Goal: Task Accomplishment & Management: Complete application form

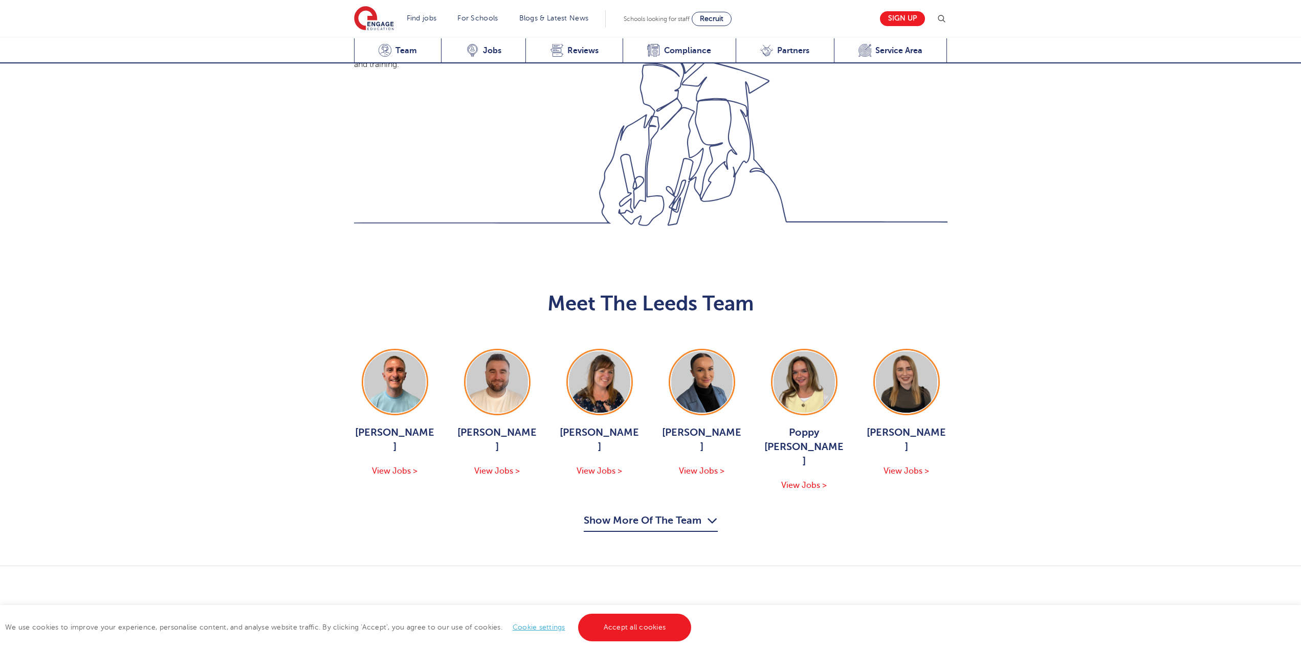
scroll to position [972, 0]
click at [675, 511] on button "Show More Of The Team" at bounding box center [651, 520] width 134 height 19
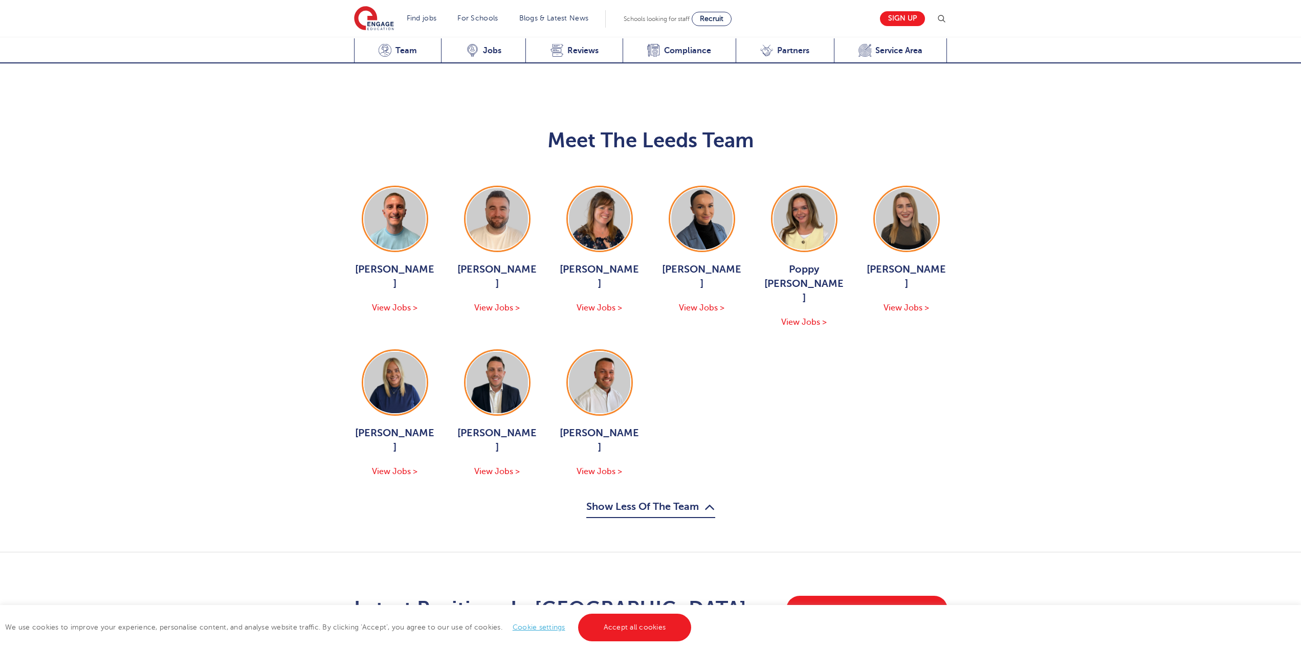
scroll to position [1074, 0]
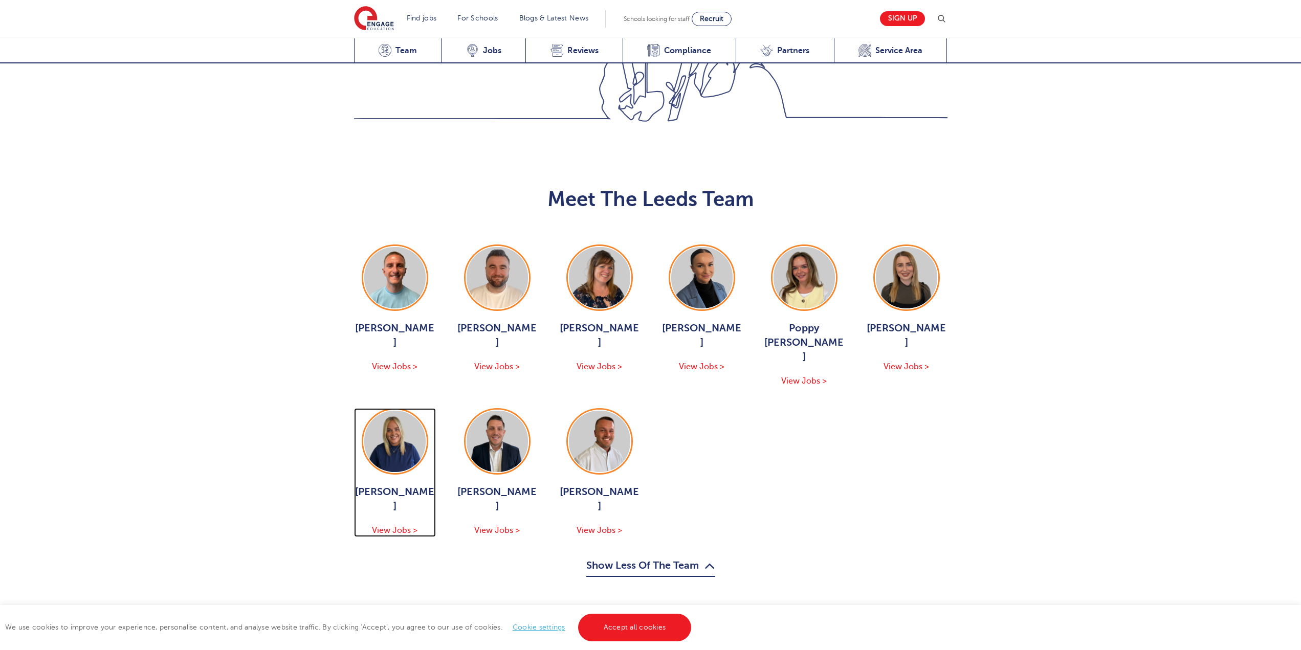
click at [390, 526] on span "View Jobs >" at bounding box center [395, 530] width 46 height 9
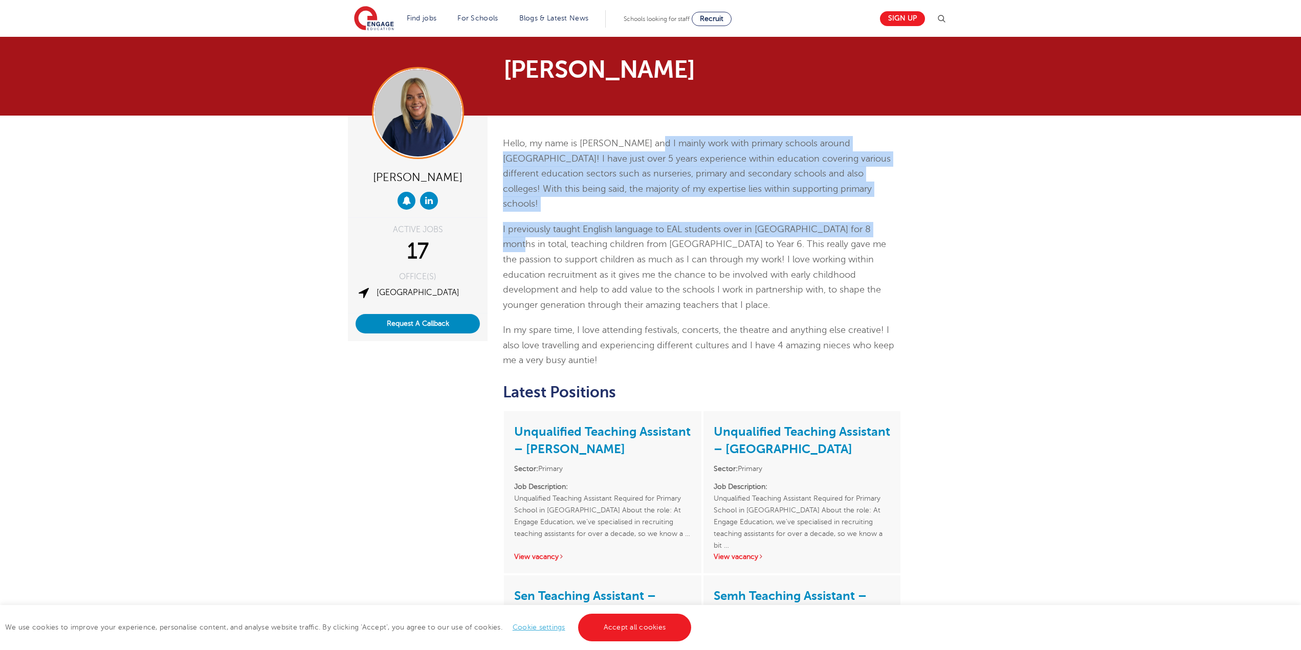
drag, startPoint x: 657, startPoint y: 140, endPoint x: 853, endPoint y: 182, distance: 200.9
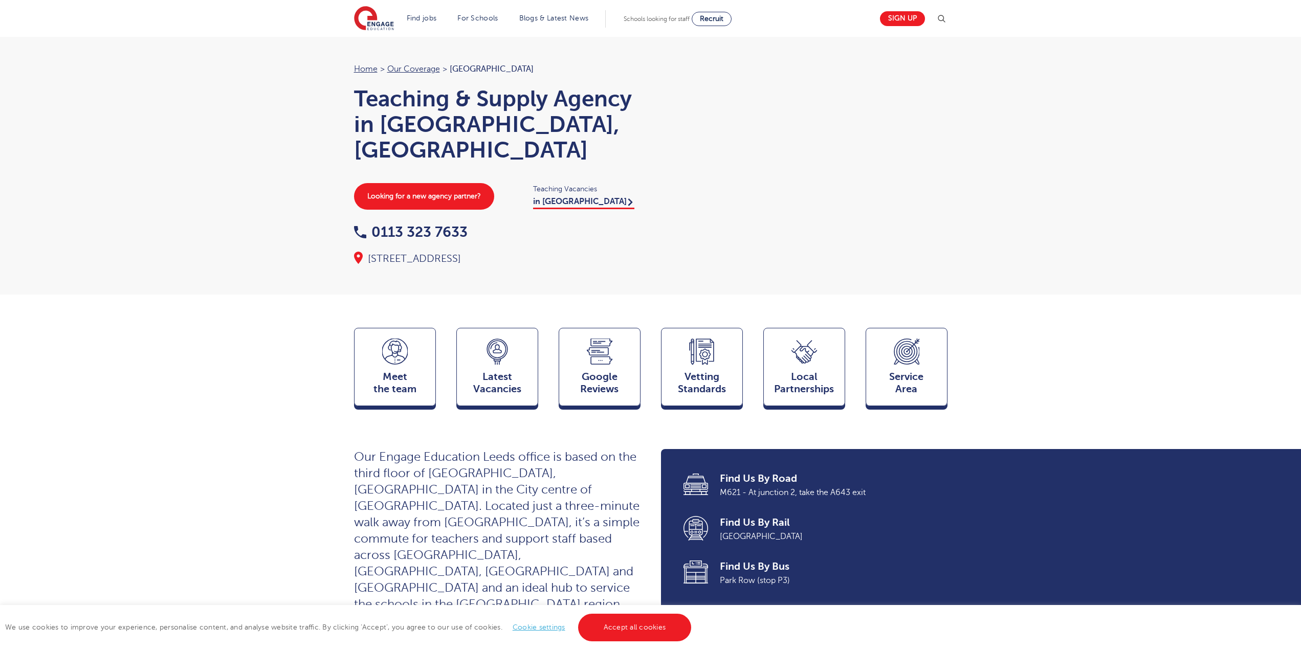
scroll to position [1079, 0]
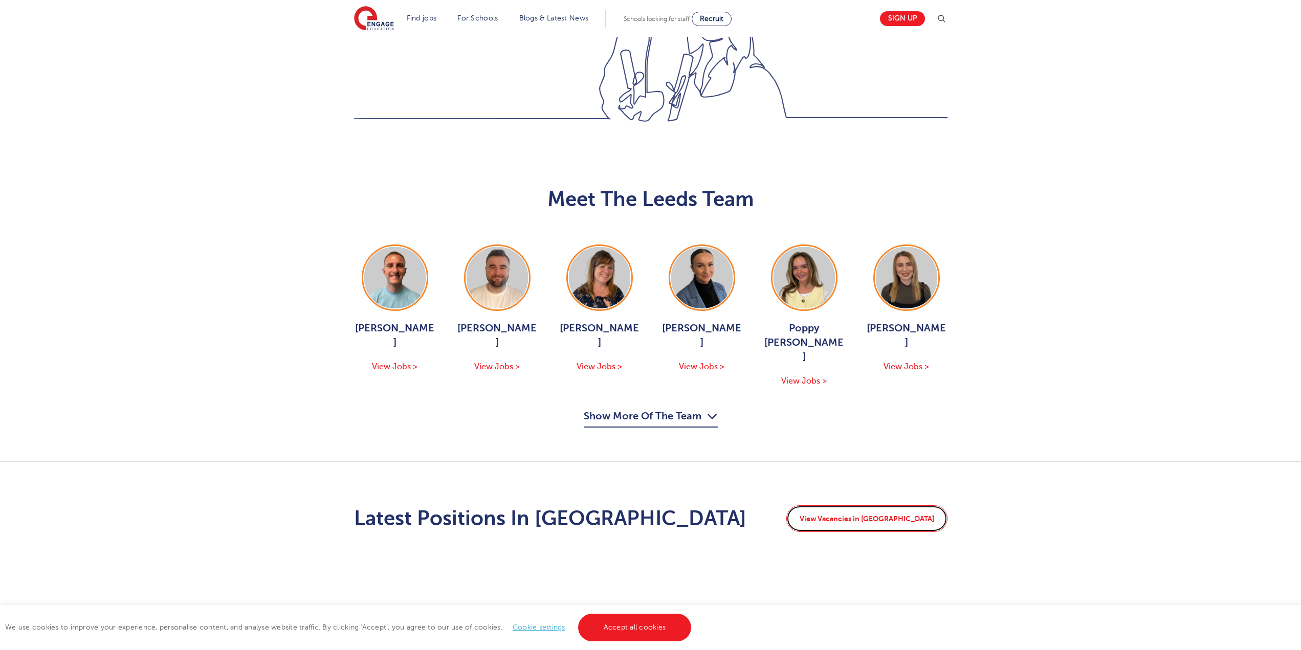
click at [893, 505] on link "View Vacancies in [GEOGRAPHIC_DATA]" at bounding box center [866, 518] width 161 height 27
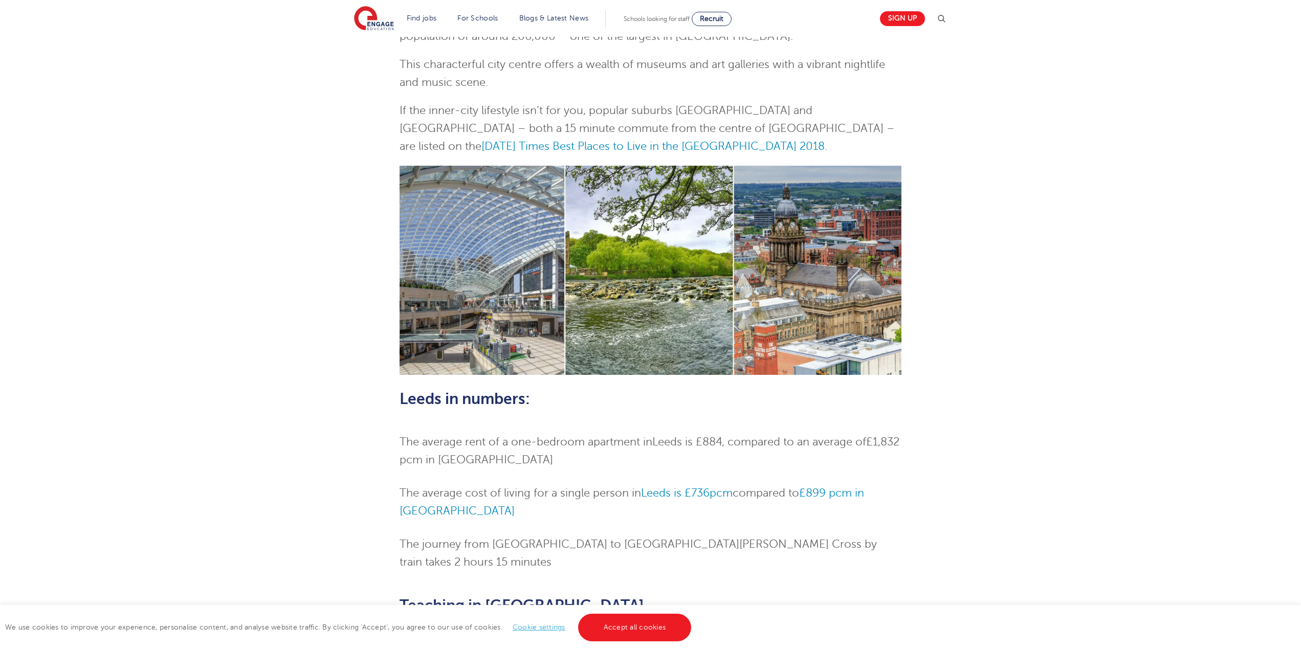
scroll to position [205, 0]
